Goal: Task Accomplishment & Management: Manage account settings

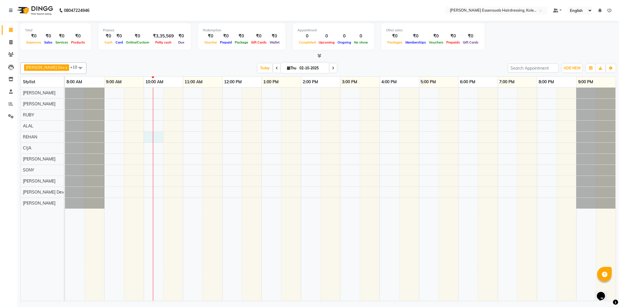
click at [153, 137] on div at bounding box center [153, 194] width 0 height 213
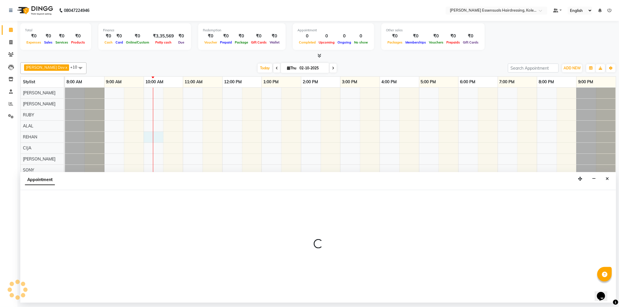
select select "79972"
select select "600"
select select "tentative"
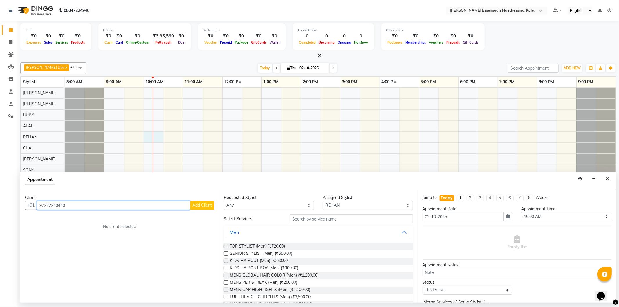
click at [54, 205] on input "97222240440" at bounding box center [113, 205] width 153 height 9
type input "9722240440"
click at [210, 206] on span "Add Client" at bounding box center [201, 205] width 19 height 5
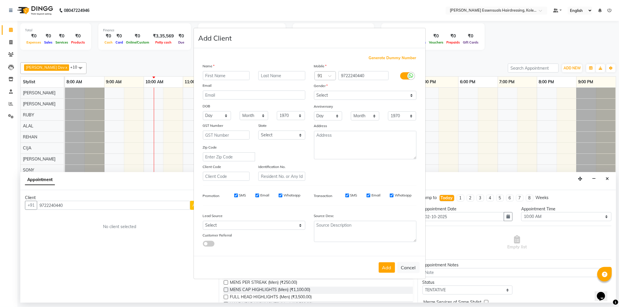
type input "S"
click at [408, 268] on button "Cancel" at bounding box center [408, 267] width 22 height 11
select select
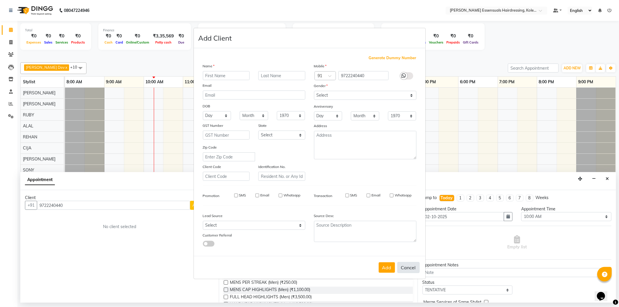
select select
checkbox input "false"
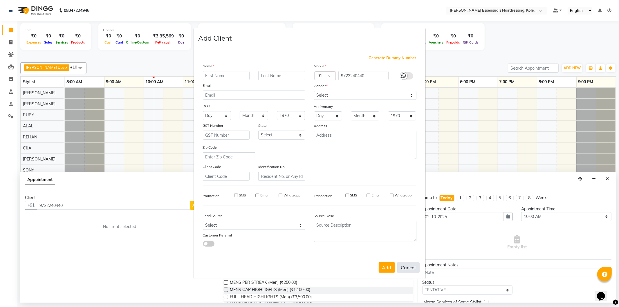
checkbox input "false"
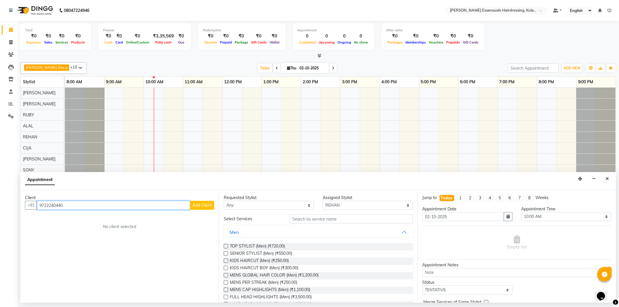
click at [89, 204] on input "9722240440" at bounding box center [113, 205] width 153 height 9
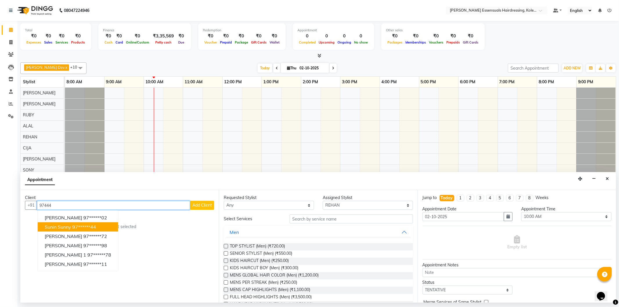
click at [87, 229] on ngb-highlight "97******44" at bounding box center [84, 227] width 24 height 6
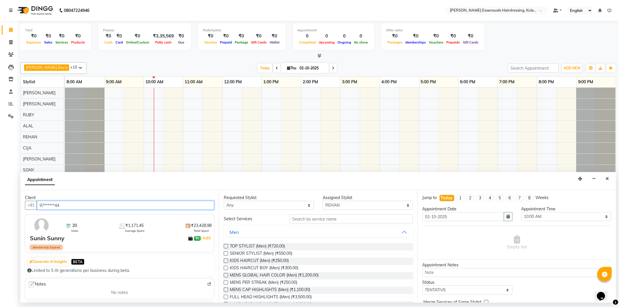
type input "97******44"
click at [226, 253] on label at bounding box center [226, 253] width 4 height 4
click at [226, 253] on input "checkbox" at bounding box center [226, 254] width 4 height 4
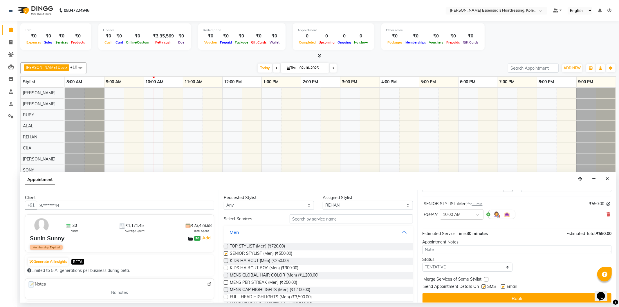
checkbox input "false"
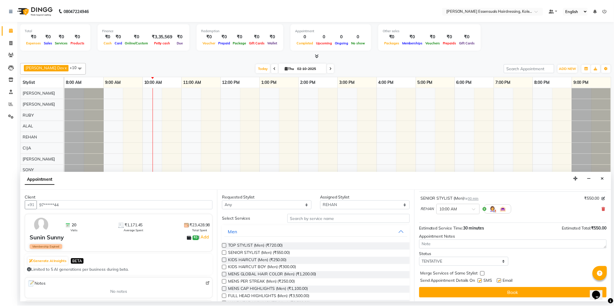
scroll to position [34, 0]
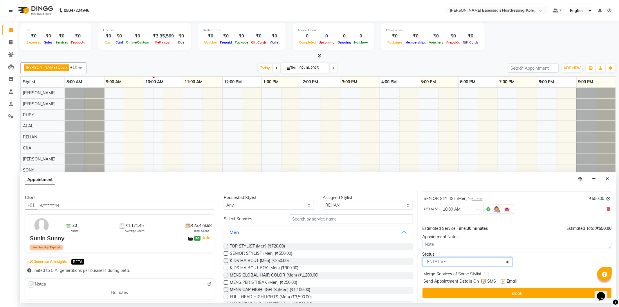
click at [444, 262] on select "Select TENTATIVE CONFIRM CHECK-IN UPCOMING" at bounding box center [468, 262] width 90 height 9
select select "check-in"
click at [423, 258] on select "Select TENTATIVE CONFIRM CHECK-IN UPCOMING" at bounding box center [468, 262] width 90 height 9
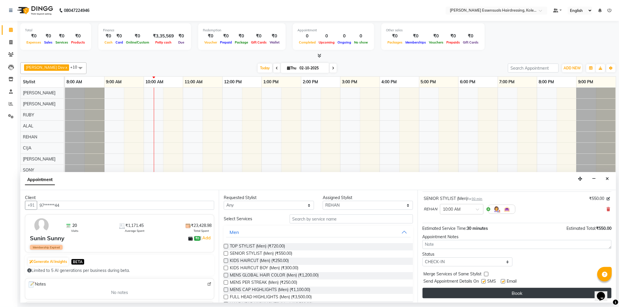
click at [454, 293] on button "Book" at bounding box center [517, 293] width 189 height 10
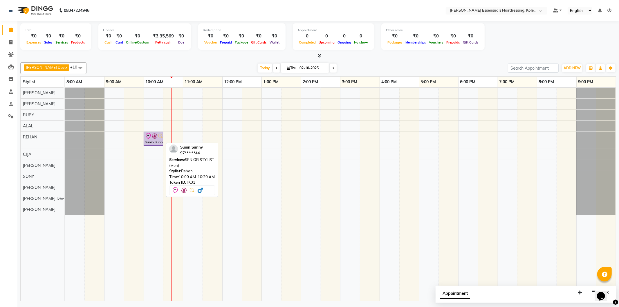
click at [157, 137] on img at bounding box center [155, 136] width 6 height 6
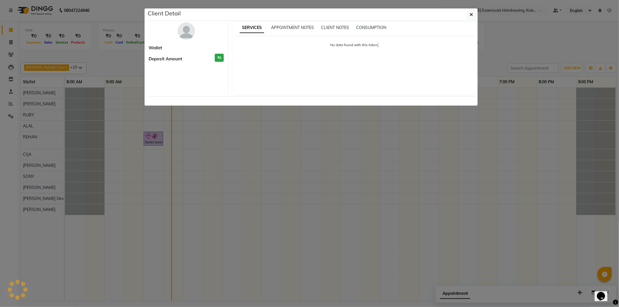
click at [157, 137] on ngb-modal-window "Client Detail Wallet Deposit Amount ₹0 SERVICES APPOINTMENT NOTES CLIENT NOTES …" at bounding box center [309, 153] width 619 height 307
select select "8"
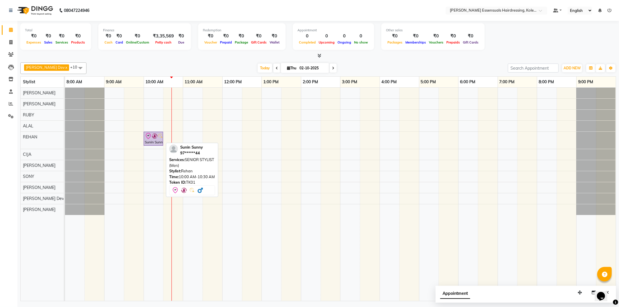
click at [156, 136] on img at bounding box center [155, 136] width 6 height 6
select select "8"
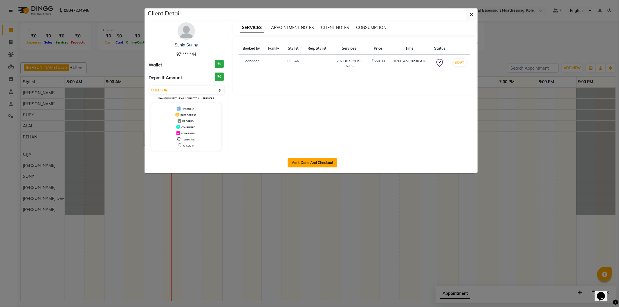
click at [316, 163] on button "Mark Done And Checkout" at bounding box center [313, 162] width 50 height 9
select select "service"
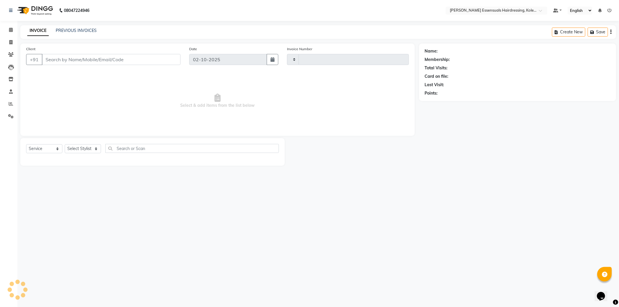
type input "1689"
select select "8281"
type input "97******44"
select select "79972"
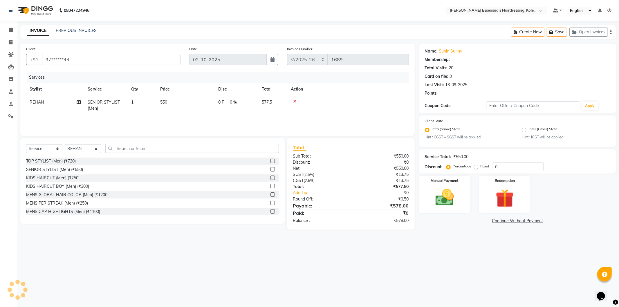
select select "1: Object"
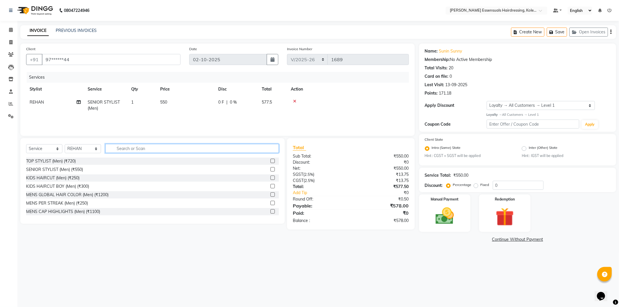
click at [114, 152] on input "text" at bounding box center [192, 148] width 174 height 9
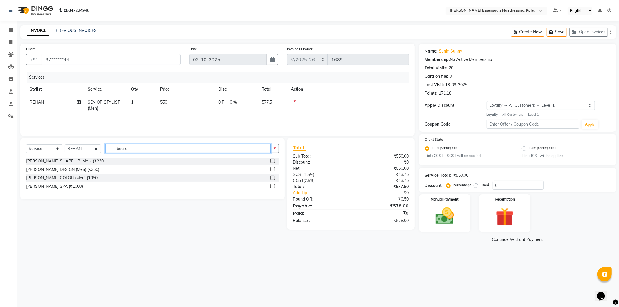
type input "beard"
click at [271, 161] on label at bounding box center [273, 161] width 4 height 4
click at [271, 161] on input "checkbox" at bounding box center [273, 161] width 4 height 4
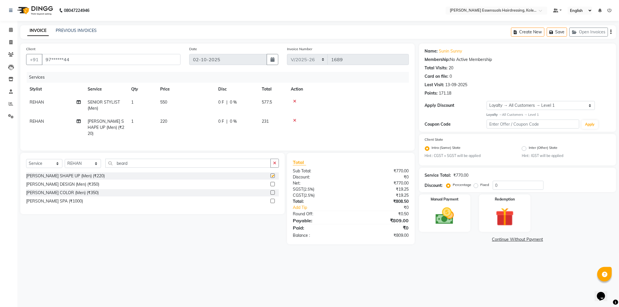
checkbox input "false"
click at [556, 33] on button "Save" at bounding box center [557, 32] width 20 height 9
click at [440, 215] on img at bounding box center [444, 216] width 31 height 22
click at [497, 238] on span "UPI" at bounding box center [495, 240] width 9 height 7
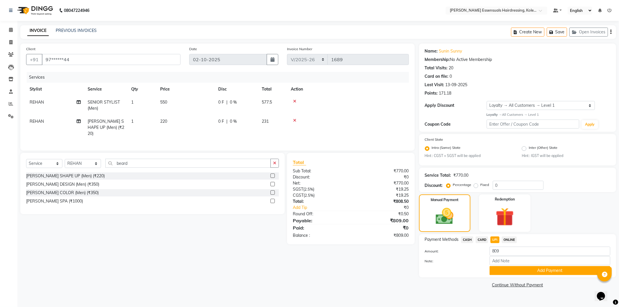
click at [498, 269] on button "Add Payment" at bounding box center [550, 270] width 121 height 9
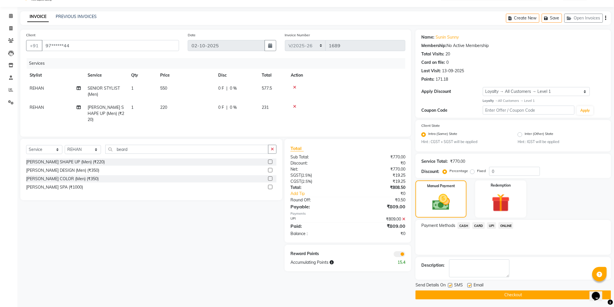
scroll to position [15, 0]
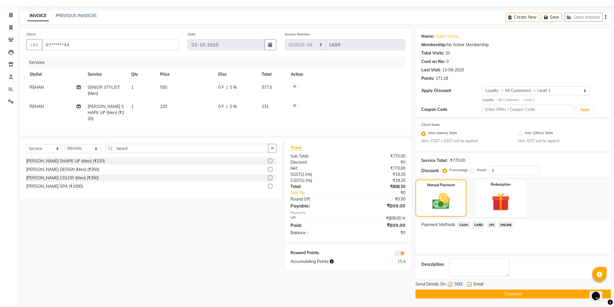
click at [501, 295] on button "Checkout" at bounding box center [514, 294] width 196 height 9
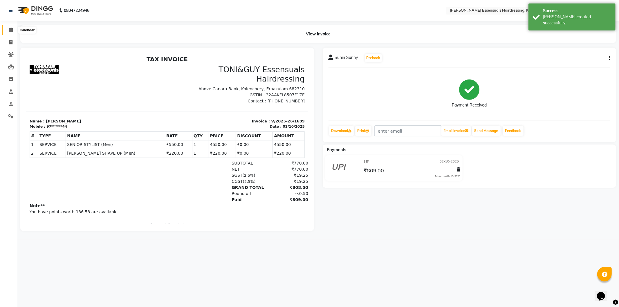
click at [11, 31] on icon at bounding box center [11, 30] width 4 height 4
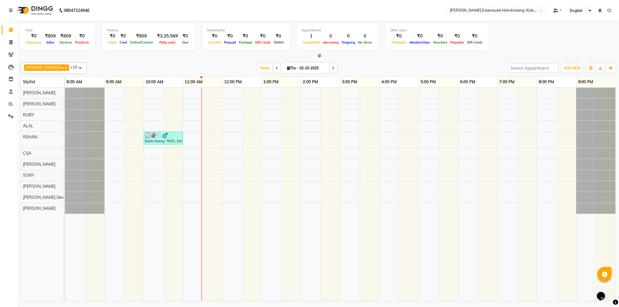
click at [202, 115] on div "Sunin Sunny, TK01, 10:00 AM-11:00 AM, SENIOR STYLIST (Men),[PERSON_NAME] SHAPE …" at bounding box center [340, 194] width 551 height 213
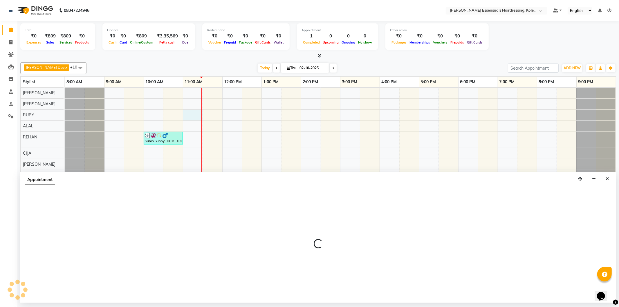
select select "79968"
select select "tentative"
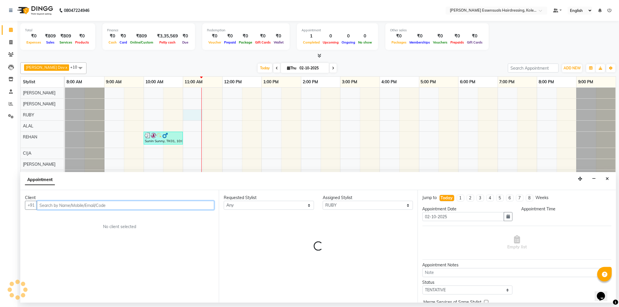
select select "660"
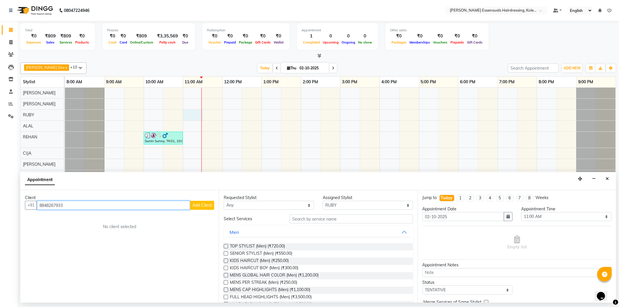
type input "8848267933"
click at [204, 206] on span "Add Client" at bounding box center [201, 205] width 19 height 5
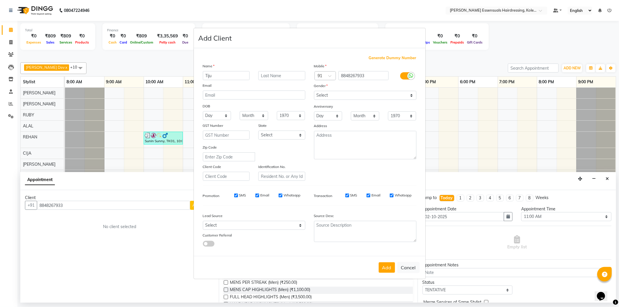
type input "Tiju"
click at [268, 74] on input "text" at bounding box center [281, 75] width 47 height 9
type input "Baby"
click at [332, 92] on select "Select [DEMOGRAPHIC_DATA] [DEMOGRAPHIC_DATA] Other Prefer Not To Say" at bounding box center [365, 95] width 102 height 9
select select "[DEMOGRAPHIC_DATA]"
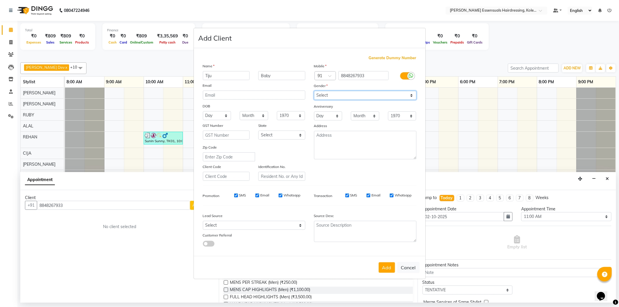
click at [314, 91] on select "Select [DEMOGRAPHIC_DATA] [DEMOGRAPHIC_DATA] Other Prefer Not To Say" at bounding box center [365, 95] width 102 height 9
click at [384, 264] on button "Add" at bounding box center [387, 267] width 16 height 10
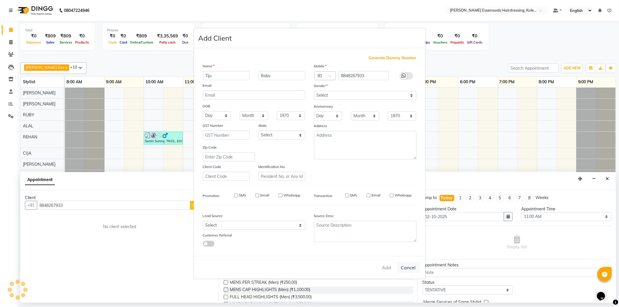
type input "88******33"
select select
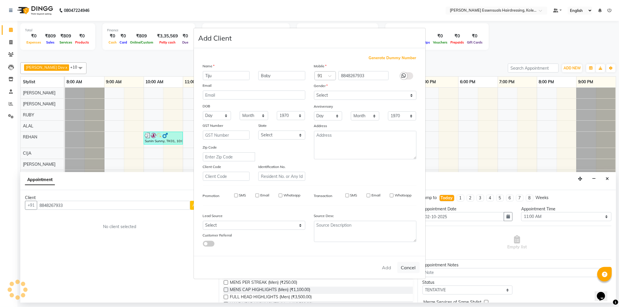
select select
checkbox input "false"
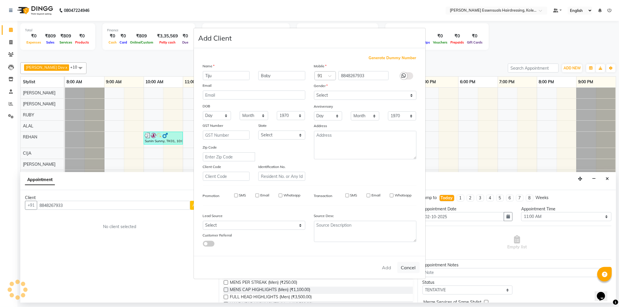
checkbox input "false"
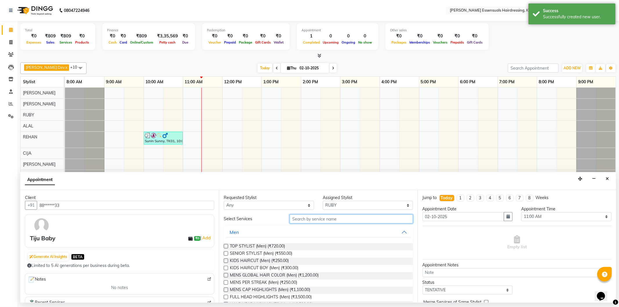
click at [310, 219] on input "text" at bounding box center [351, 219] width 123 height 9
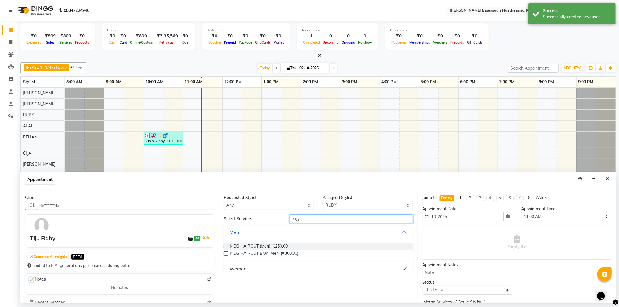
type input "kids"
click at [236, 267] on div "Women" at bounding box center [238, 268] width 17 height 7
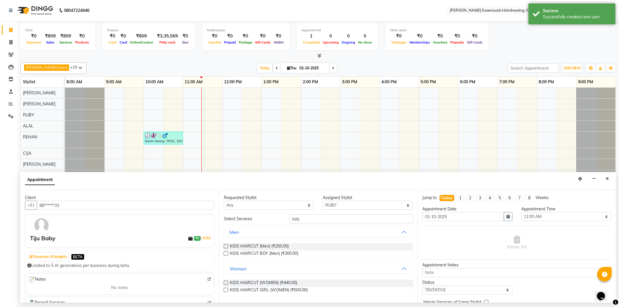
click at [226, 282] on label at bounding box center [226, 283] width 4 height 4
click at [226, 282] on input "checkbox" at bounding box center [226, 284] width 4 height 4
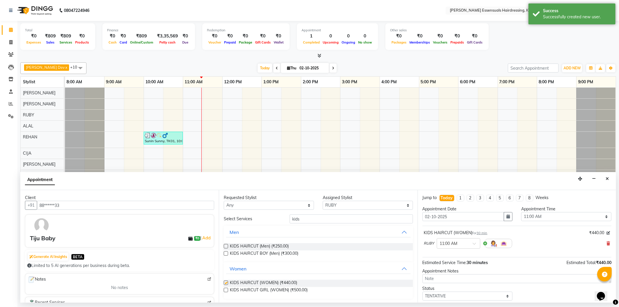
checkbox input "false"
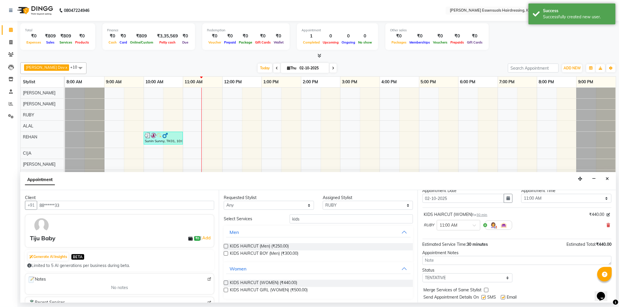
scroll to position [34, 0]
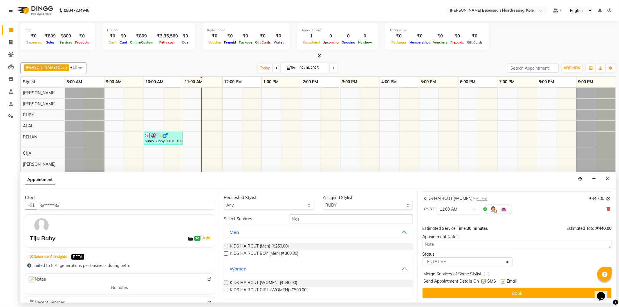
click at [226, 290] on label at bounding box center [226, 290] width 4 height 4
click at [226, 290] on input "checkbox" at bounding box center [226, 291] width 4 height 4
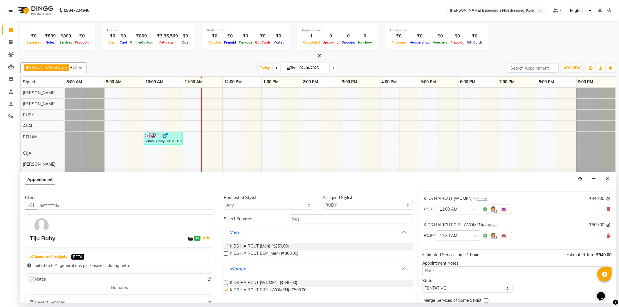
checkbox input "false"
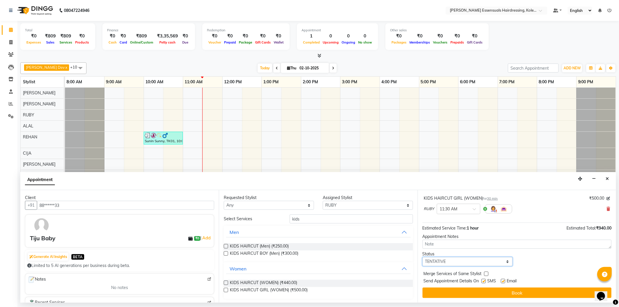
click at [451, 262] on select "Select TENTATIVE CONFIRM CHECK-IN UPCOMING" at bounding box center [468, 261] width 90 height 9
select select "check-in"
click at [423, 257] on select "Select TENTATIVE CONFIRM CHECK-IN UPCOMING" at bounding box center [468, 261] width 90 height 9
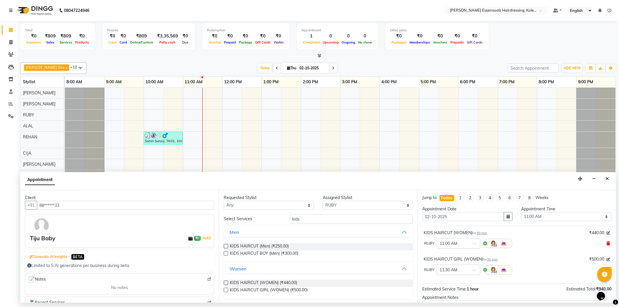
click at [607, 242] on icon at bounding box center [608, 244] width 3 height 4
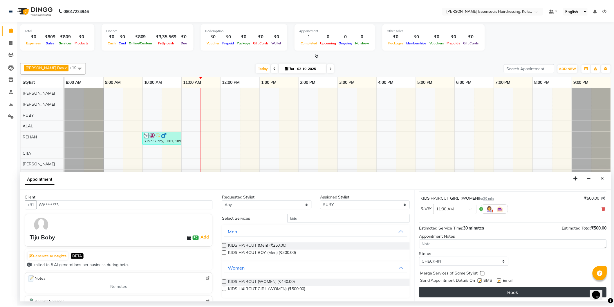
scroll to position [34, 0]
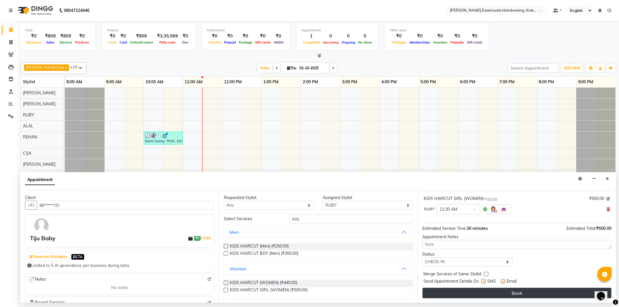
click at [473, 291] on button "Book" at bounding box center [517, 293] width 189 height 10
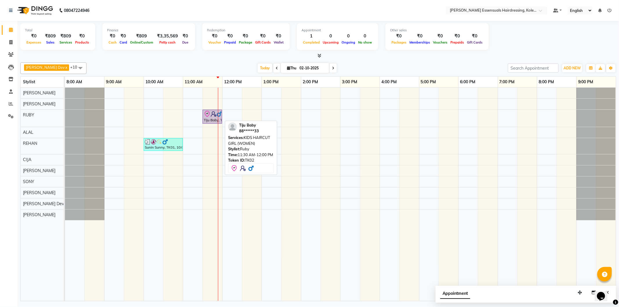
click at [205, 115] on icon at bounding box center [207, 114] width 7 height 7
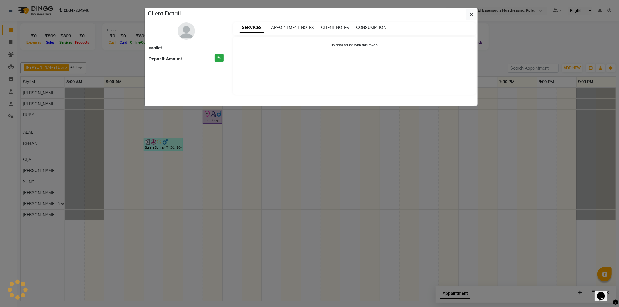
select select "8"
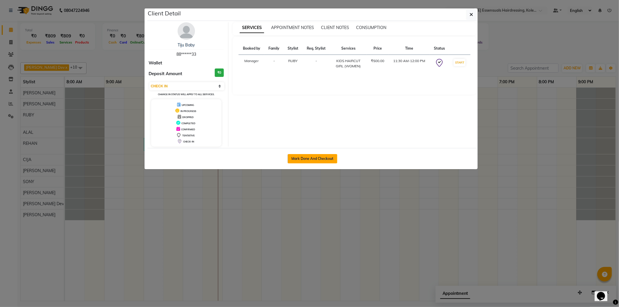
click at [314, 160] on button "Mark Done And Checkout" at bounding box center [313, 158] width 50 height 9
select select "service"
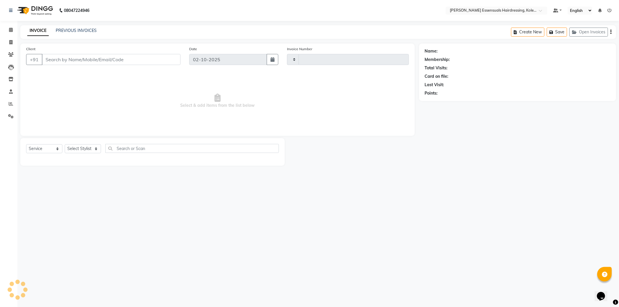
type input "1690"
select select "8281"
type input "88******33"
select select "79968"
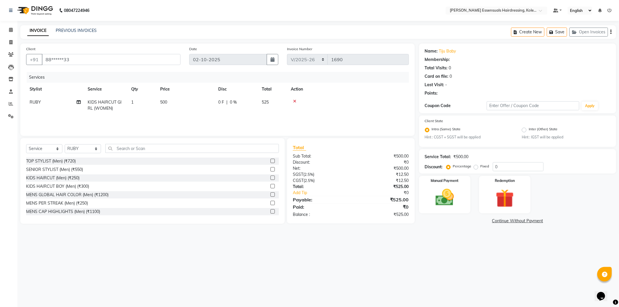
select select "1: Object"
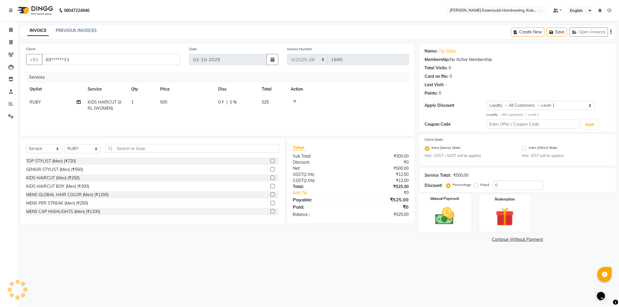
click at [442, 209] on img at bounding box center [444, 216] width 31 height 22
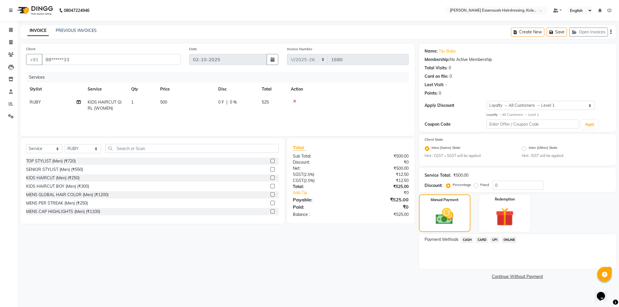
click at [497, 240] on span "UPI" at bounding box center [495, 240] width 9 height 7
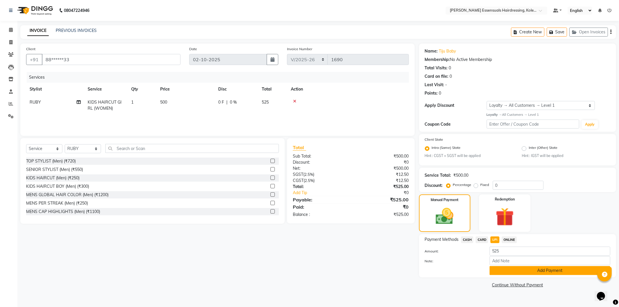
click at [507, 271] on button "Add Payment" at bounding box center [550, 270] width 121 height 9
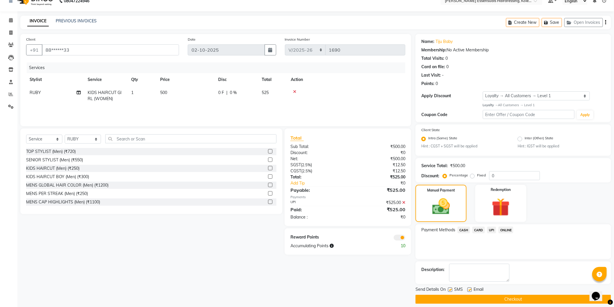
scroll to position [15, 0]
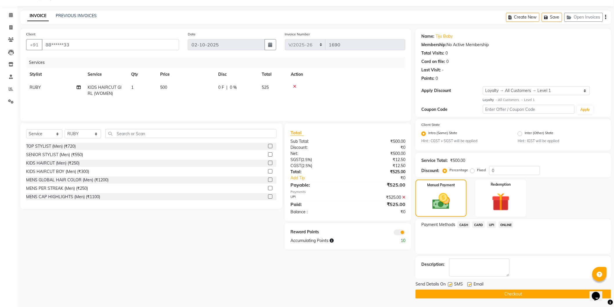
click at [470, 291] on button "Checkout" at bounding box center [514, 294] width 196 height 9
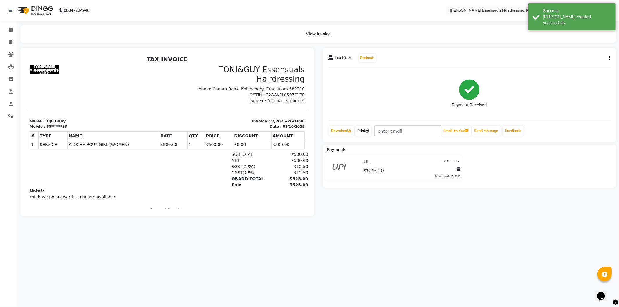
click at [360, 131] on link "Print" at bounding box center [363, 131] width 16 height 10
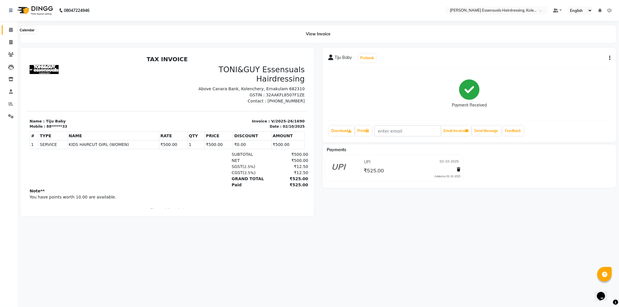
click at [9, 30] on icon at bounding box center [11, 30] width 4 height 4
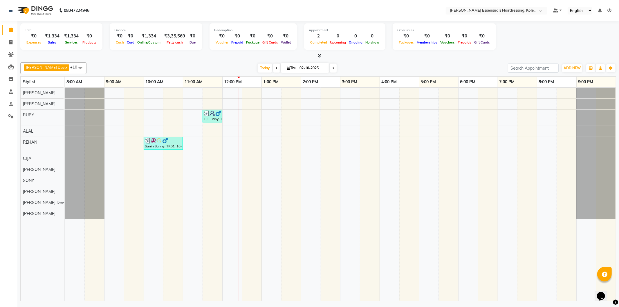
click at [248, 118] on div "Tiju Baby, TK02, 11:30 AM-12:00 PM, KIDS HAIRCUT GIRL (WOMEN) Sunin Sunny, TK01…" at bounding box center [340, 194] width 551 height 213
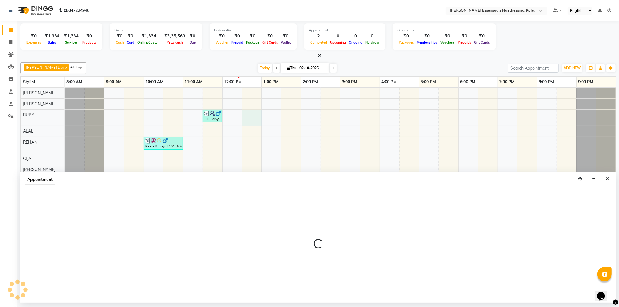
select select "79968"
select select "750"
select select "tentative"
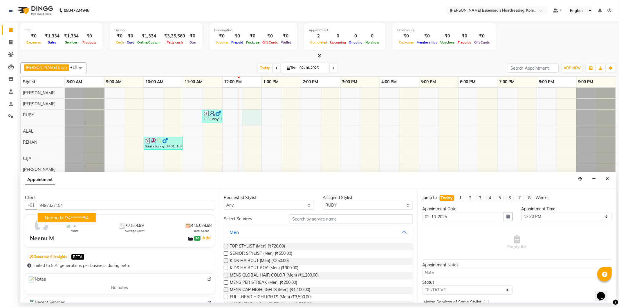
click at [65, 213] on button "Neenu M 94******54" at bounding box center [67, 217] width 58 height 9
type input "94******54"
click at [318, 221] on input "text" at bounding box center [351, 219] width 123 height 9
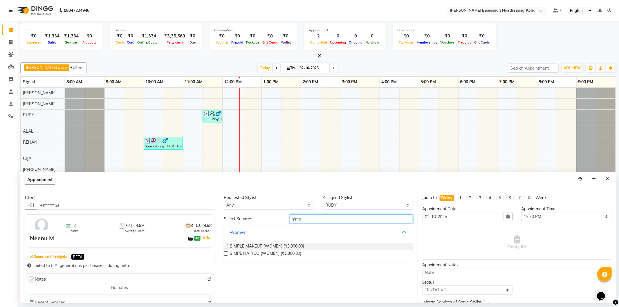
type input "simp"
click at [226, 253] on label at bounding box center [226, 253] width 4 height 4
click at [226, 253] on input "checkbox" at bounding box center [226, 254] width 4 height 4
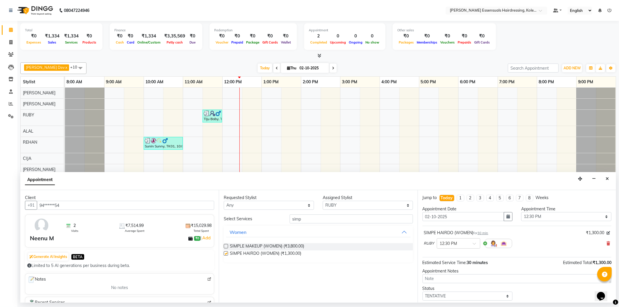
checkbox input "false"
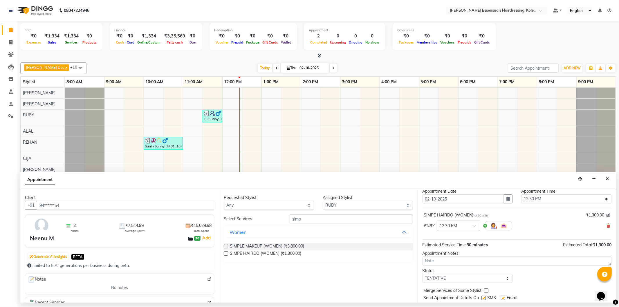
scroll to position [34, 0]
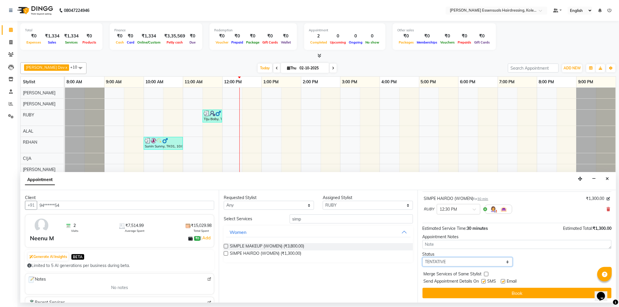
click at [497, 262] on select "Select TENTATIVE CONFIRM CHECK-IN UPCOMING" at bounding box center [468, 262] width 90 height 9
select select "check-in"
click at [423, 258] on select "Select TENTATIVE CONFIRM CHECK-IN UPCOMING" at bounding box center [468, 262] width 90 height 9
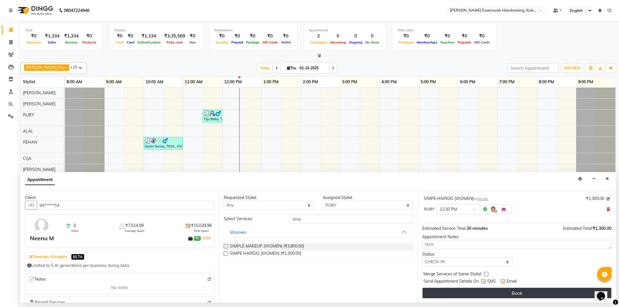
click at [480, 294] on button "Book" at bounding box center [517, 293] width 189 height 10
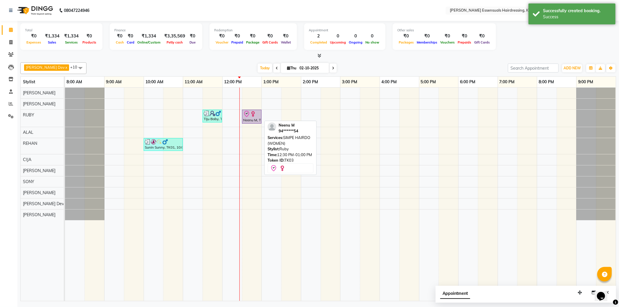
click at [251, 117] on img at bounding box center [253, 114] width 6 height 6
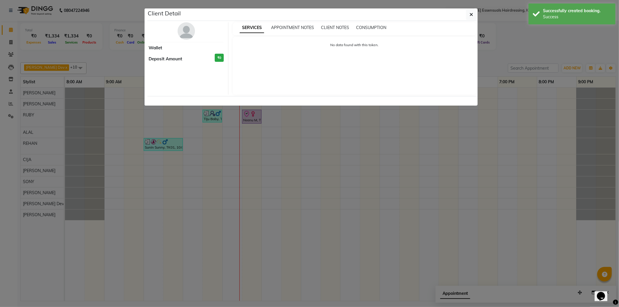
select select "8"
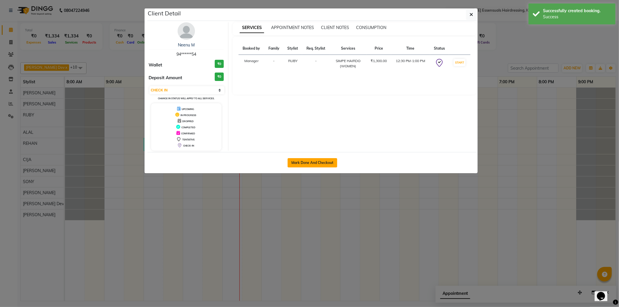
click at [297, 163] on button "Mark Done And Checkout" at bounding box center [313, 162] width 50 height 9
select select "service"
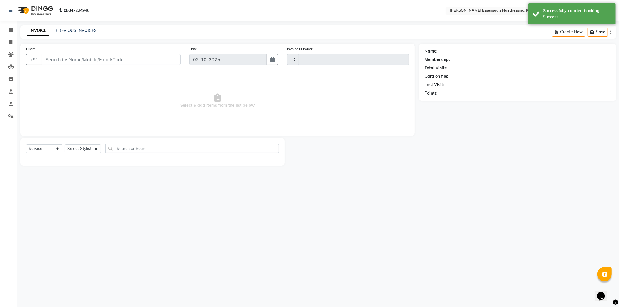
type input "1691"
select select "8281"
type input "94******54"
select select "79968"
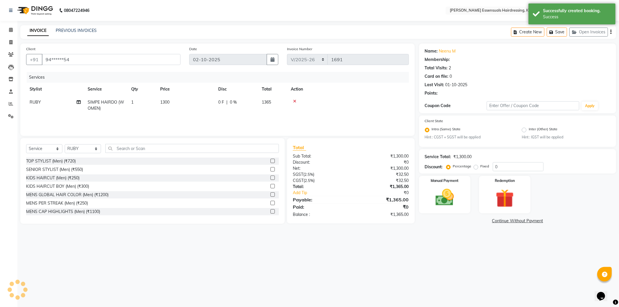
select select "1: Object"
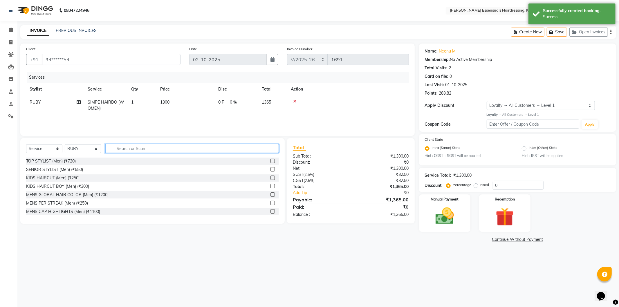
click at [132, 149] on input "text" at bounding box center [192, 148] width 174 height 9
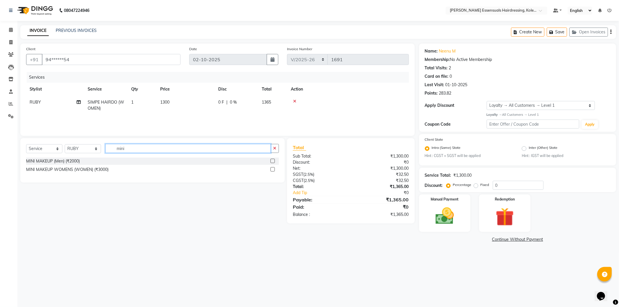
type input "mini"
click at [273, 161] on label at bounding box center [273, 161] width 4 height 4
click at [273, 161] on input "checkbox" at bounding box center [273, 161] width 4 height 4
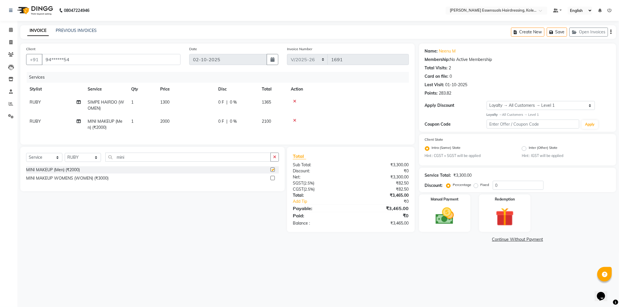
checkbox input "false"
click at [170, 99] on td "1300" at bounding box center [186, 105] width 58 height 19
select select "79968"
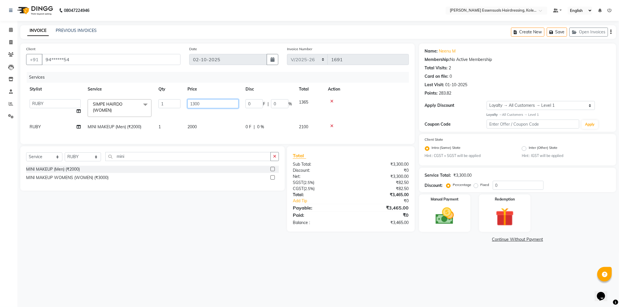
click at [205, 105] on input "1300" at bounding box center [213, 103] width 51 height 9
type input "1500"
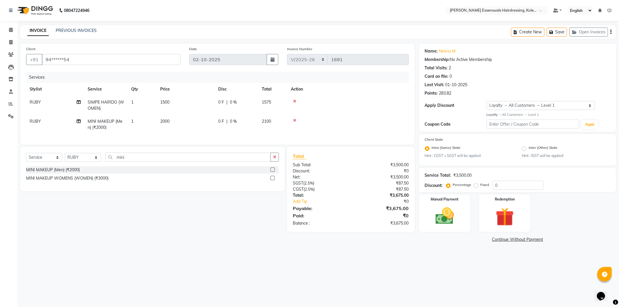
click at [376, 95] on th "Action" at bounding box center [348, 89] width 122 height 13
click at [562, 33] on button "Save" at bounding box center [557, 32] width 20 height 9
click at [7, 31] on span at bounding box center [11, 30] width 10 height 7
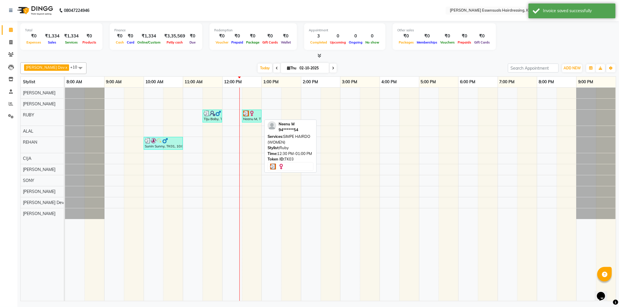
click at [249, 111] on img at bounding box center [252, 114] width 6 height 6
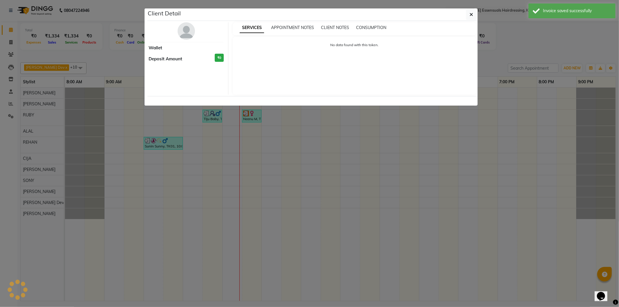
select select "3"
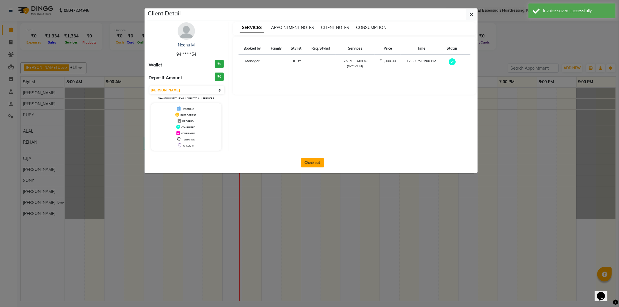
click at [317, 160] on button "Checkout" at bounding box center [312, 162] width 23 height 9
select select "8281"
select select "service"
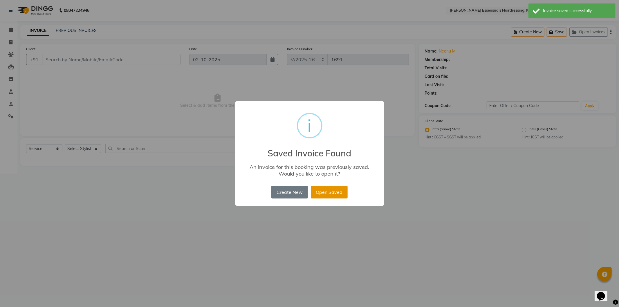
click at [327, 190] on button "Open Saved" at bounding box center [329, 192] width 37 height 13
type input "94******54"
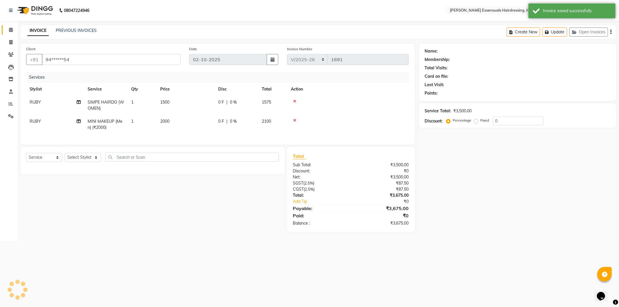
select select "1: Object"
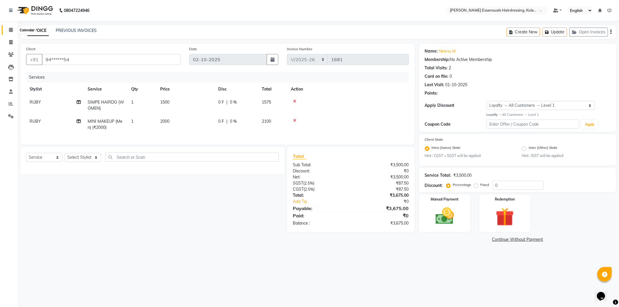
click at [10, 31] on icon at bounding box center [11, 30] width 4 height 4
